Goal: Transaction & Acquisition: Purchase product/service

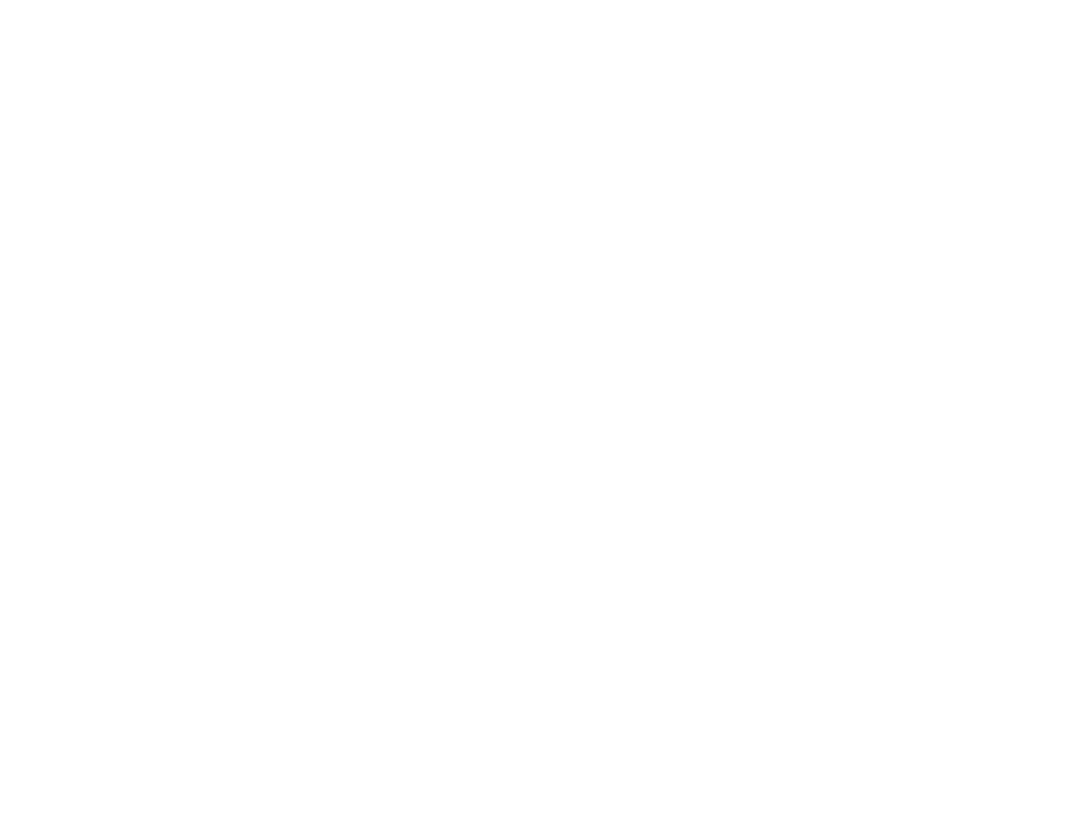
click at [0, 0] on slot "Inloggen" at bounding box center [0, 0] width 0 height 0
click at [106, 155] on span "Volgende" at bounding box center [543, 133] width 1051 height 44
click at [0, 0] on slot "Terug naar app" at bounding box center [0, 0] width 0 height 0
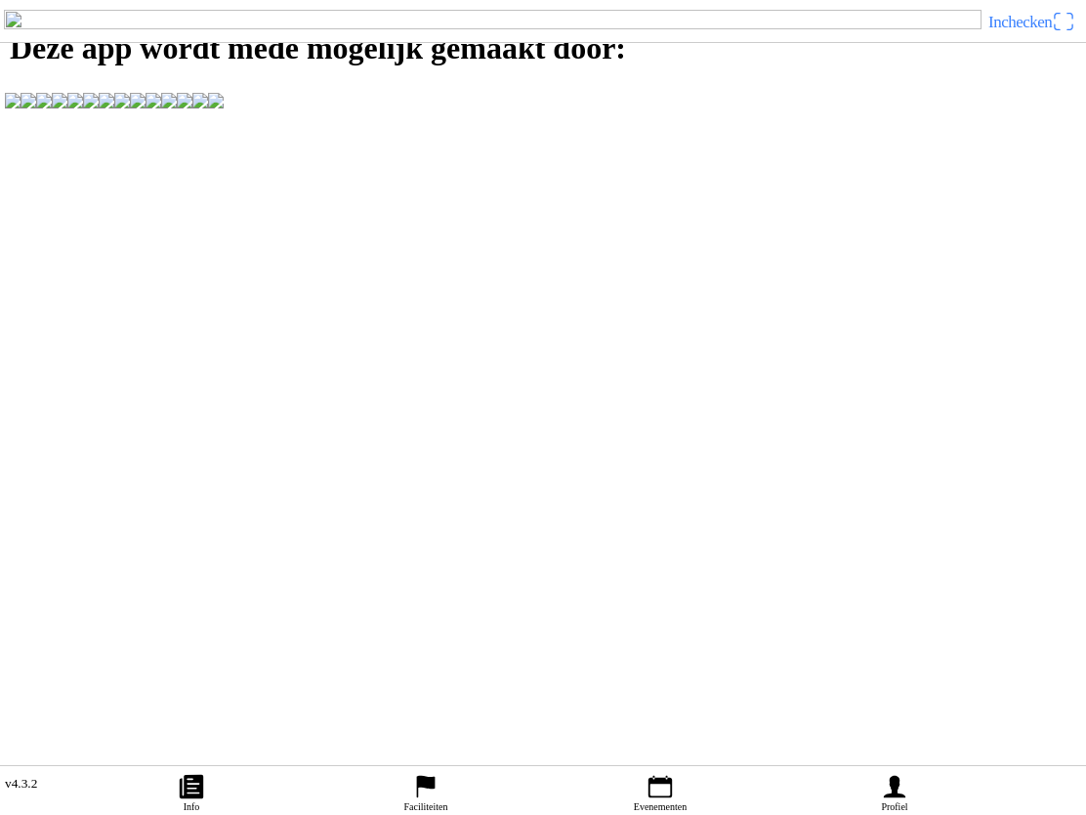
click at [659, 781] on icon "calendar" at bounding box center [660, 787] width 23 height 22
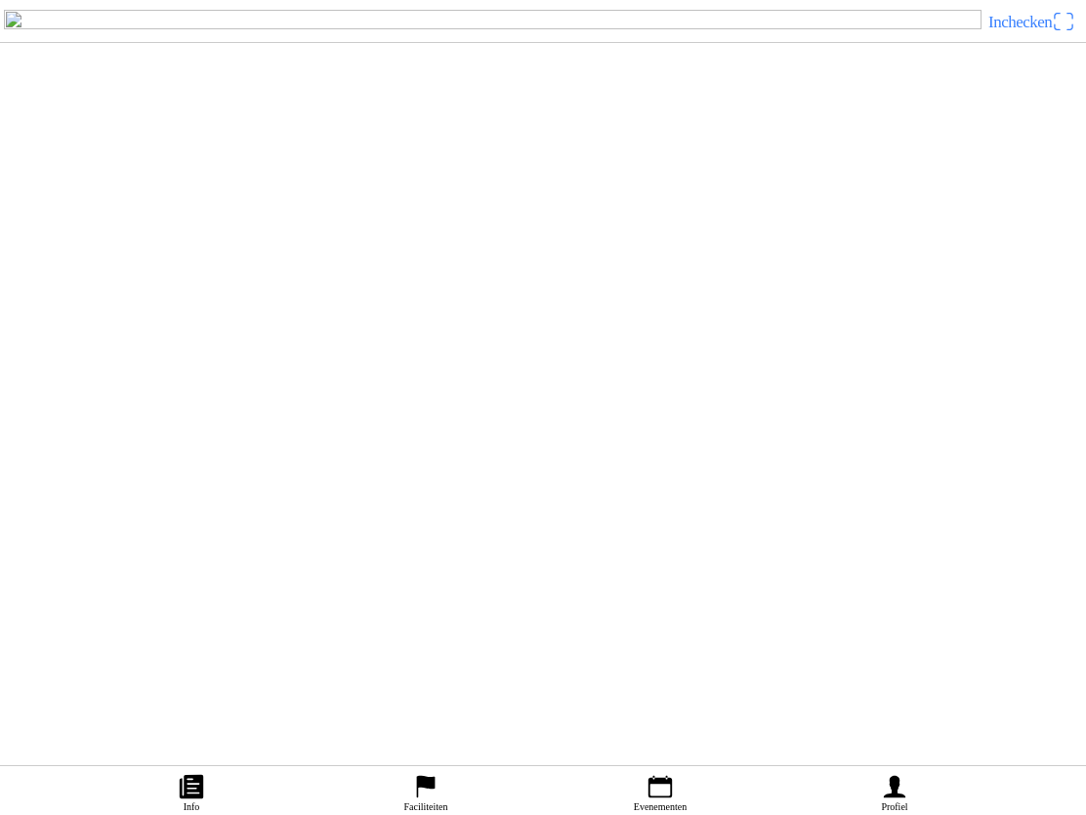
scroll to position [708, 0]
click at [333, 455] on div "za 20 sep. - 14:00 85/250cc grote baan zaterdag MCO Oirschot" at bounding box center [543, 415] width 1086 height 80
click at [92, 572] on h3 "Tickets" at bounding box center [543, 561] width 1086 height 21
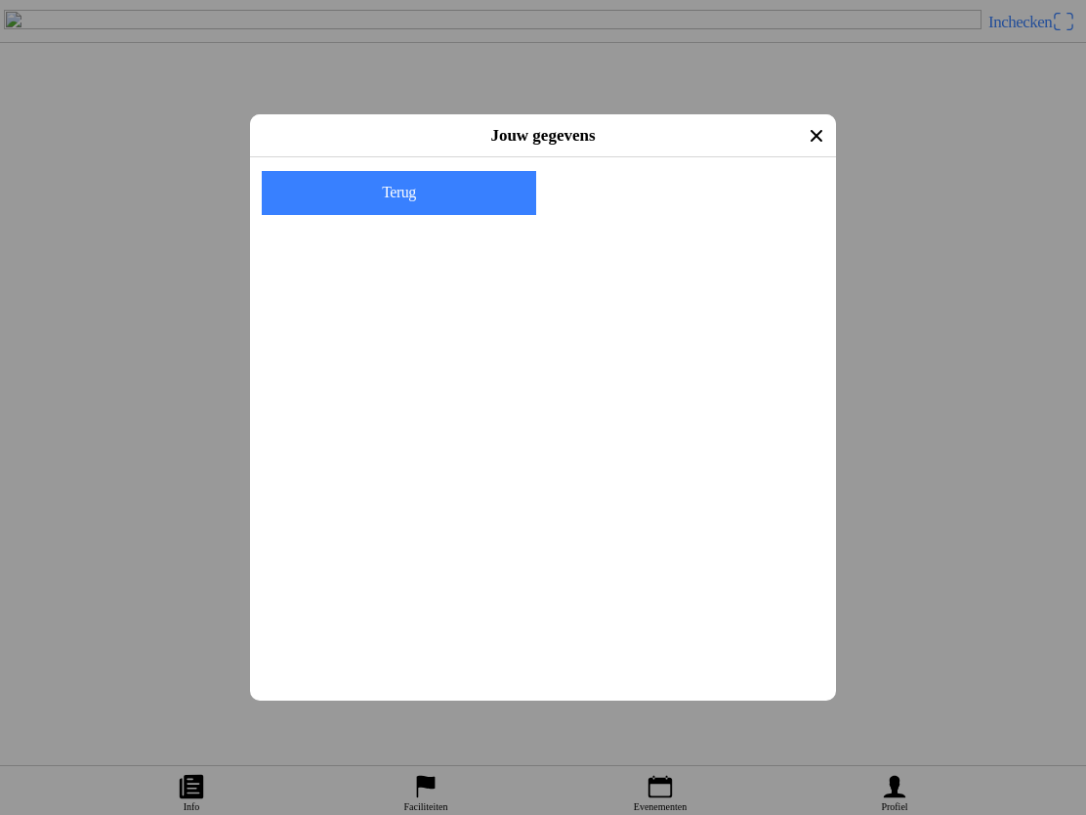
click at [323, 204] on div "E-mail" at bounding box center [547, 227] width 563 height 65
click at [279, 215] on div "E-mail" at bounding box center [547, 227] width 563 height 65
click at [659, 224] on ion-col "Volgende" at bounding box center [687, 193] width 288 height 62
click at [667, 224] on ion-col "Volgende" at bounding box center [687, 193] width 288 height 62
click at [286, 209] on div "E-mail" at bounding box center [547, 227] width 563 height 65
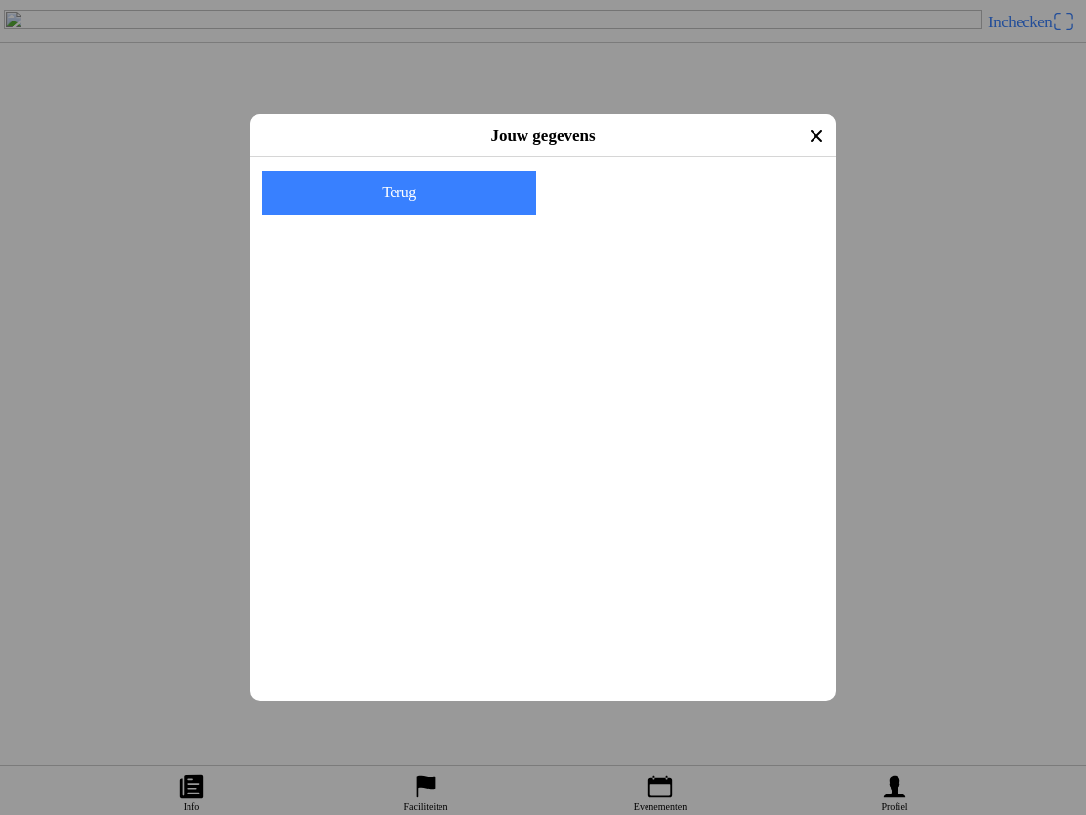
click at [299, 213] on div "E-mail" at bounding box center [547, 227] width 563 height 65
click at [330, 172] on ion-label "Vul je E-mail adres in om door te gaan" at bounding box center [409, 176] width 287 height 15
click at [290, 244] on input "email" at bounding box center [547, 243] width 563 height 35
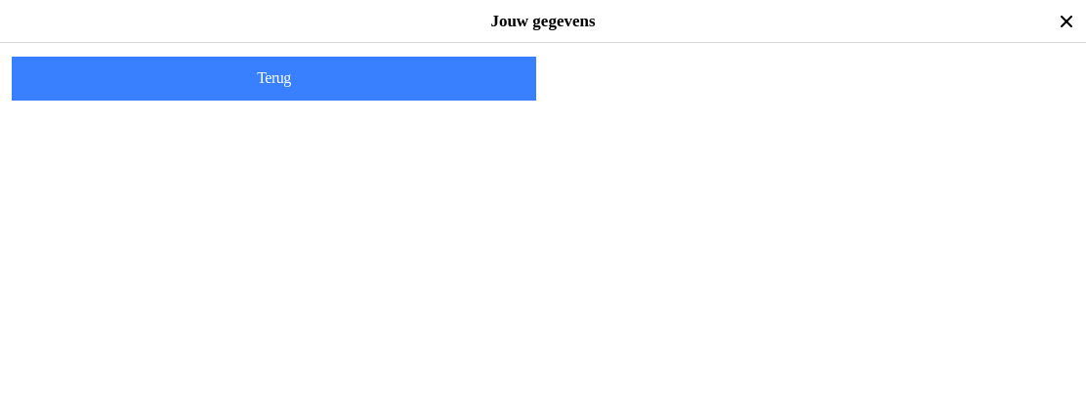
type input "p.schellekens37@upcmail.nl"
click at [712, 101] on span "Volgende" at bounding box center [812, 79] width 493 height 44
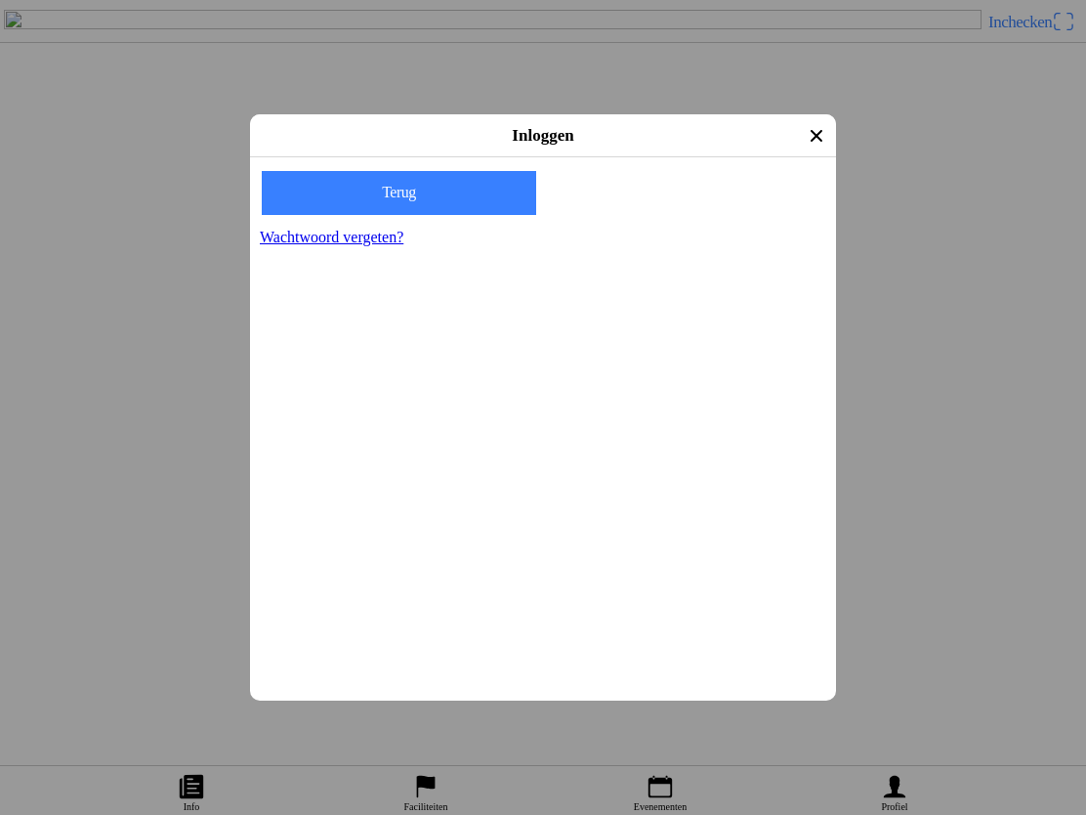
click at [317, 237] on div "Wachtwoord" at bounding box center [547, 258] width 563 height 71
click at [303, 249] on div "Wachtwoord" at bounding box center [547, 258] width 563 height 71
click at [279, 258] on div "Wachtwoord" at bounding box center [547, 258] width 563 height 71
click at [267, 248] on div "Wachtwoord" at bounding box center [547, 258] width 563 height 71
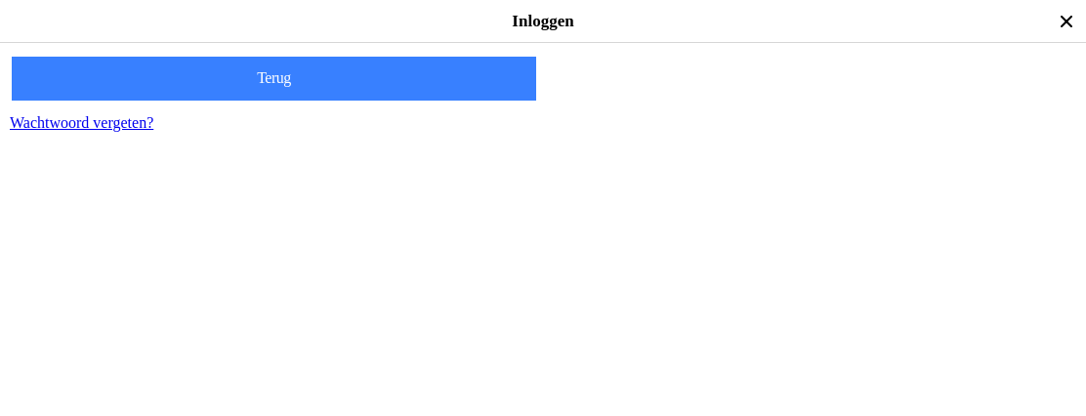
click at [701, 101] on span "Volgende" at bounding box center [812, 79] width 493 height 44
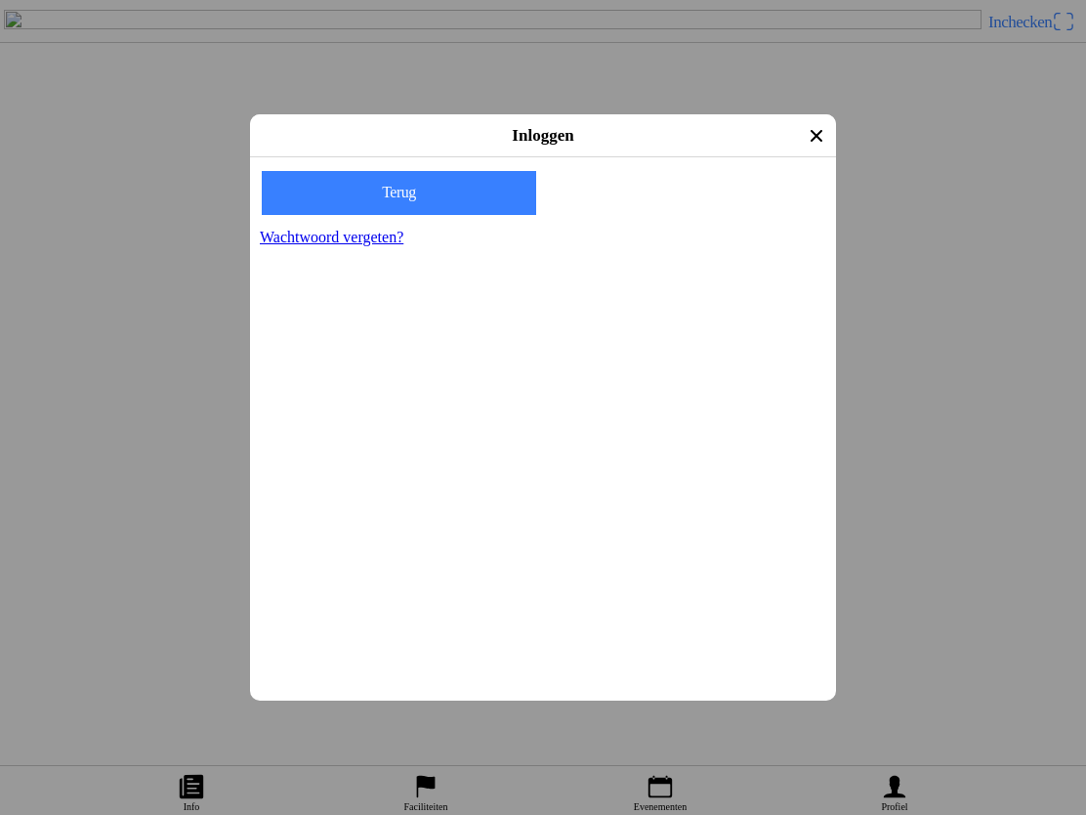
click at [0, 0] on slot "Terug" at bounding box center [0, 0] width 0 height 0
click at [804, 141] on icon "close" at bounding box center [816, 135] width 31 height 31
